Goal: Task Accomplishment & Management: Use online tool/utility

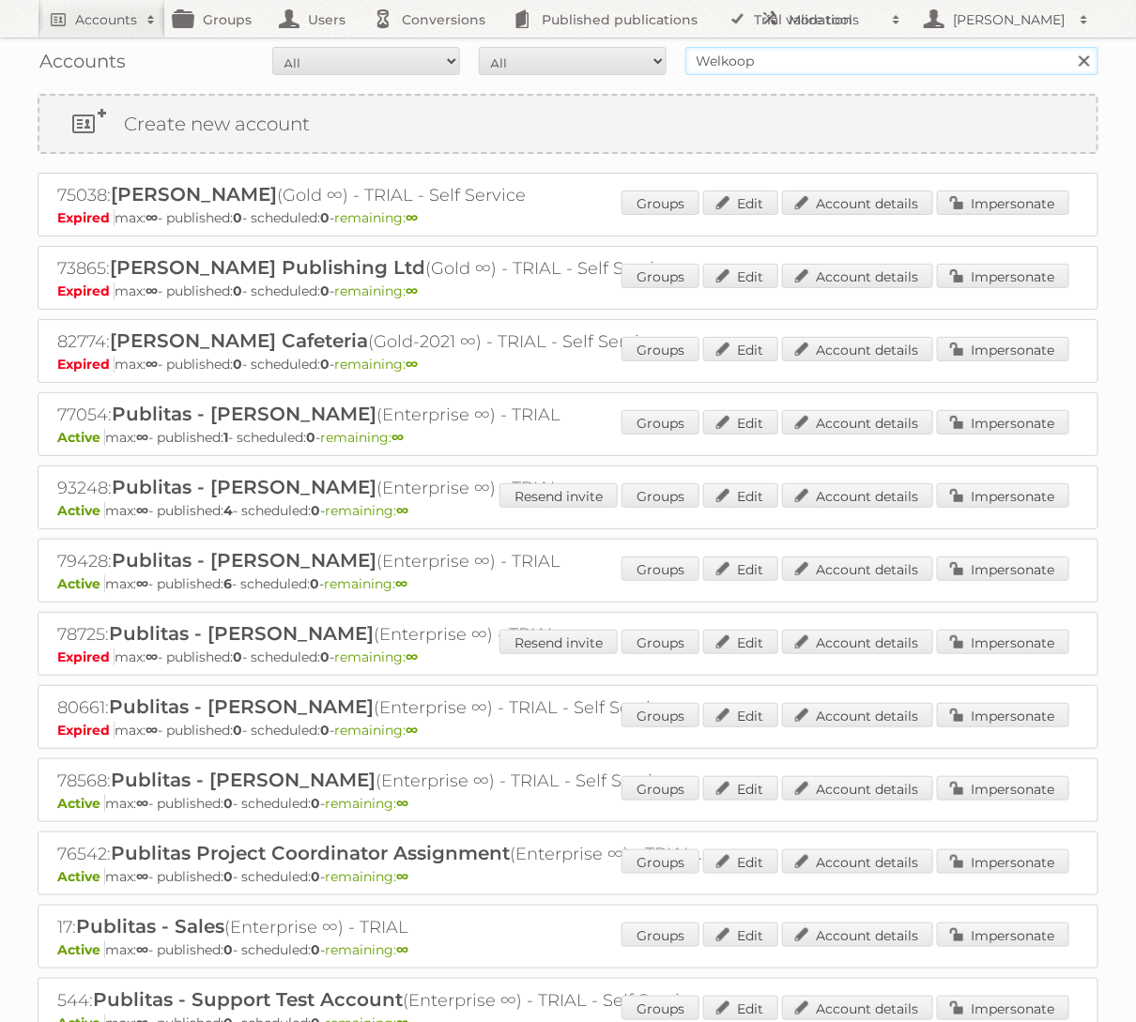
click at [913, 65] on input "Welkoop" at bounding box center [891, 61] width 413 height 28
type input "praxis"
click at [1069, 47] on input "Search" at bounding box center [1083, 61] width 28 height 28
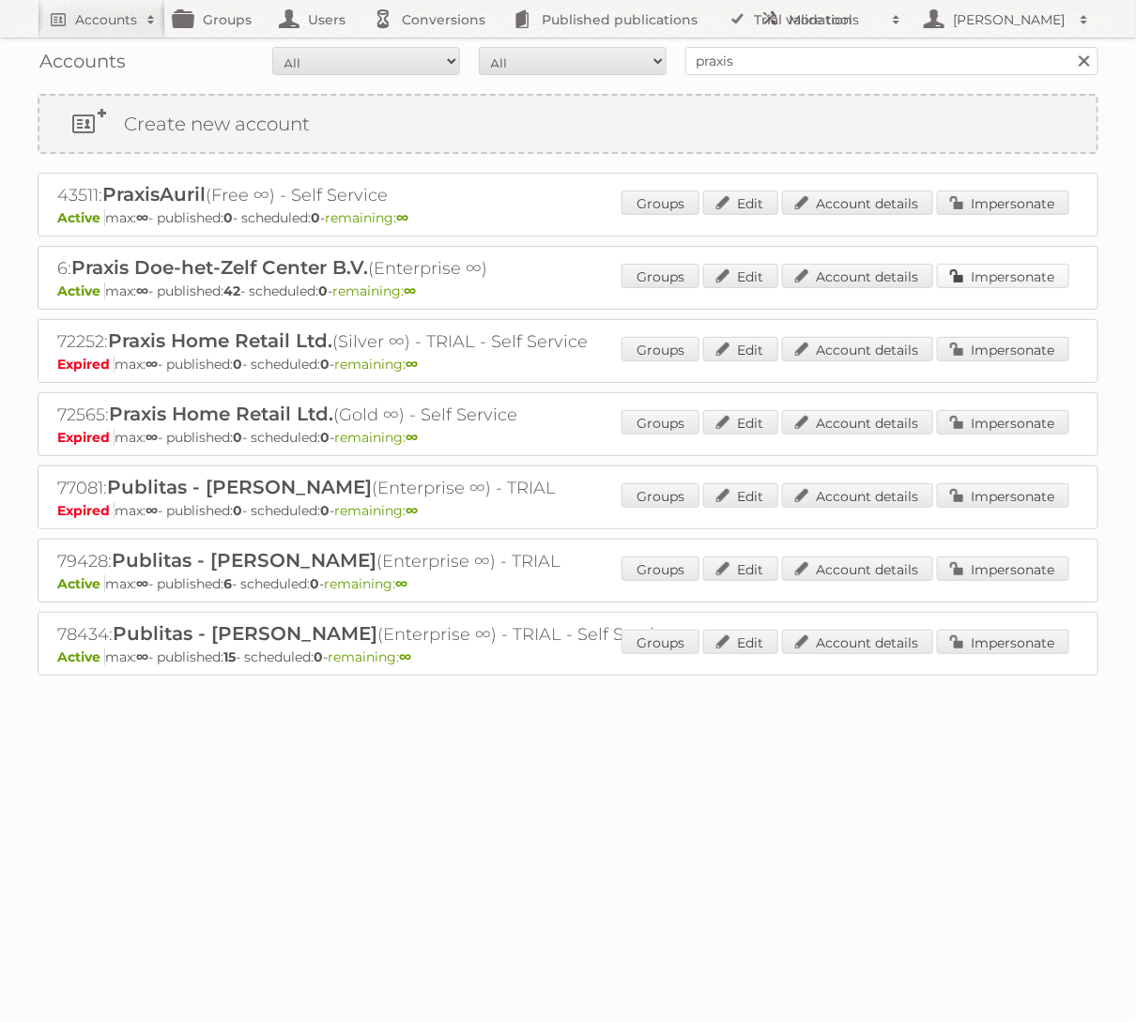
click at [1043, 267] on link "Impersonate" at bounding box center [1003, 276] width 132 height 24
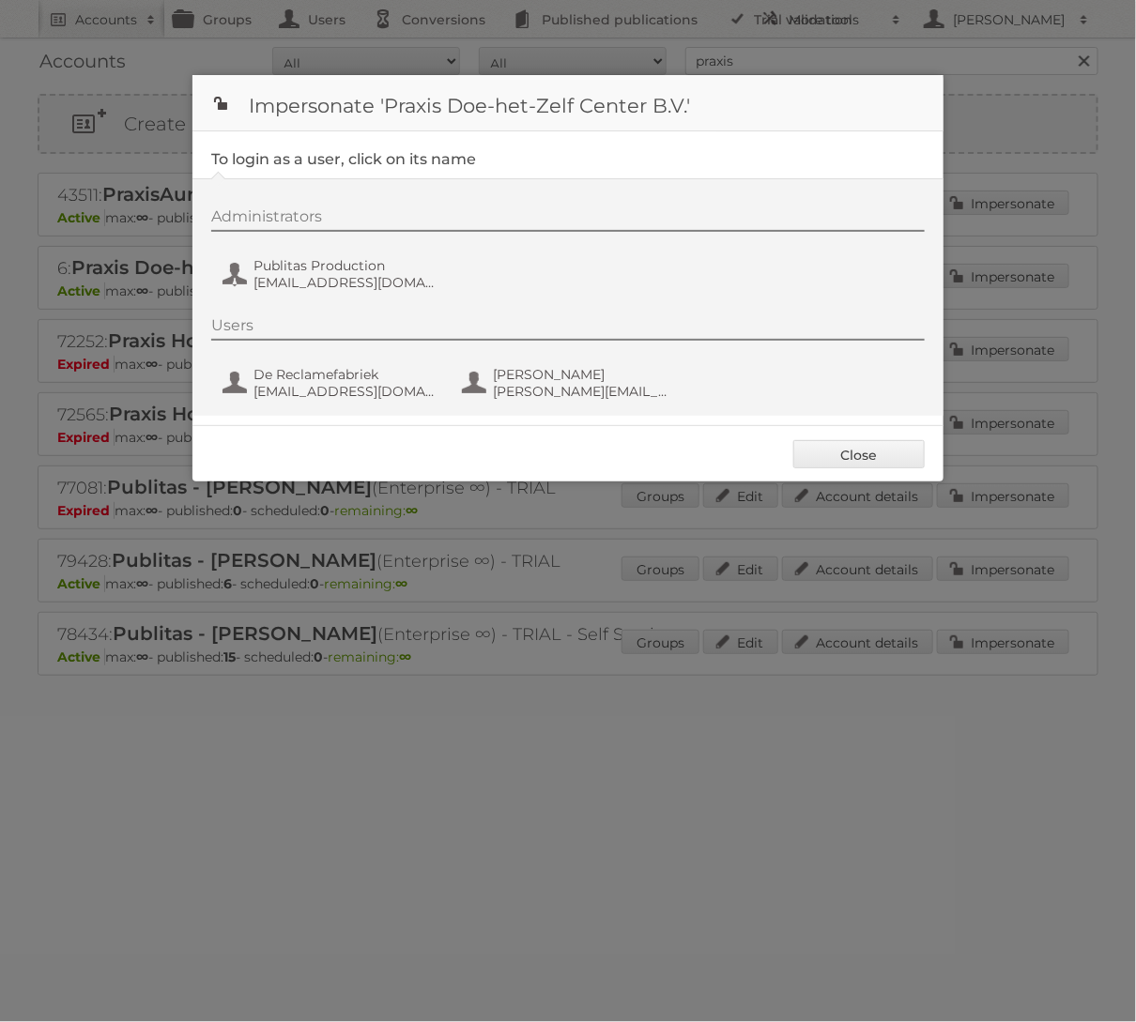
click at [269, 293] on div "Administrators Publitas Production fs+praxis@publitas.com" at bounding box center [577, 252] width 732 height 90
click at [298, 264] on span "Publitas Production" at bounding box center [344, 265] width 182 height 17
